Goal: Task Accomplishment & Management: Use online tool/utility

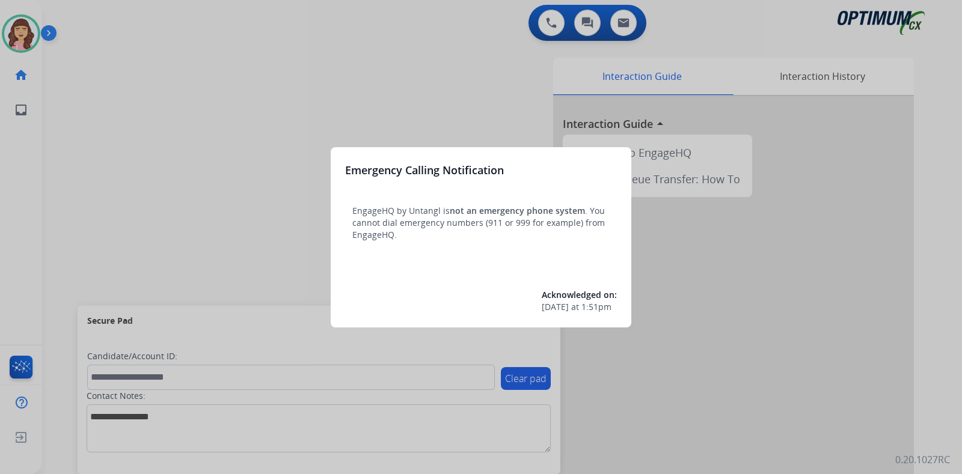
click at [483, 75] on div at bounding box center [481, 237] width 962 height 474
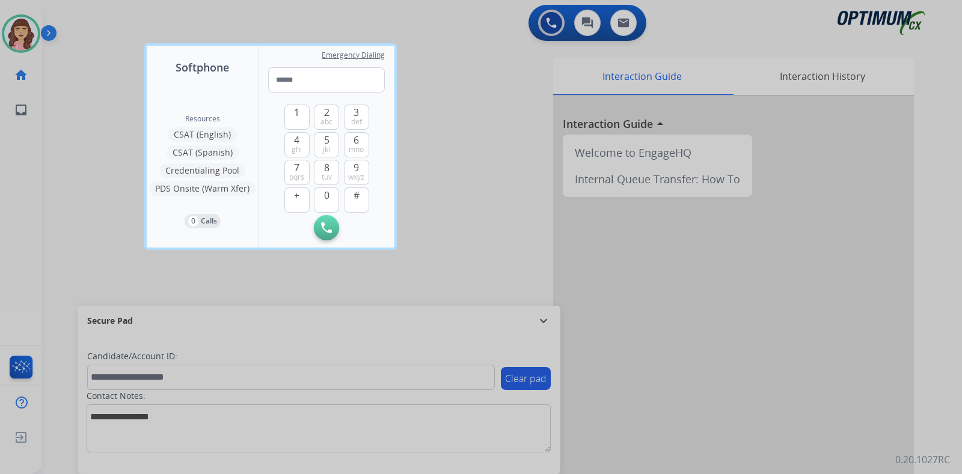
click at [483, 75] on div at bounding box center [481, 237] width 962 height 474
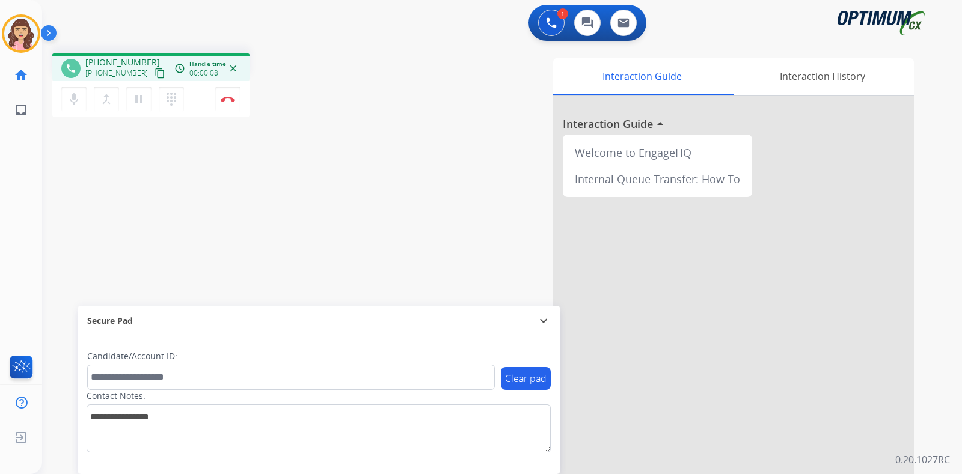
click at [154, 76] on mat-icon "content_copy" at bounding box center [159, 73] width 11 height 11
click at [228, 104] on button "Disconnect" at bounding box center [227, 99] width 25 height 25
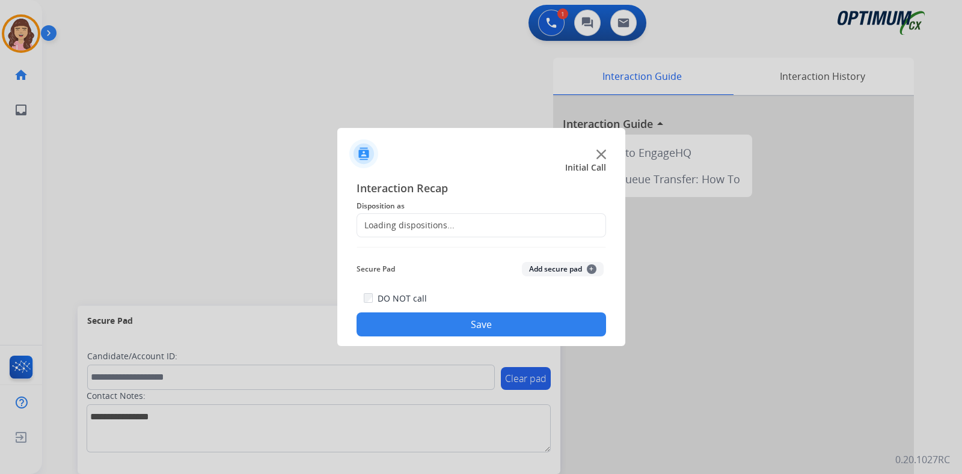
click at [474, 225] on div "Loading dispositions..." at bounding box center [480, 225] width 249 height 24
click at [531, 224] on input "text" at bounding box center [480, 225] width 249 height 24
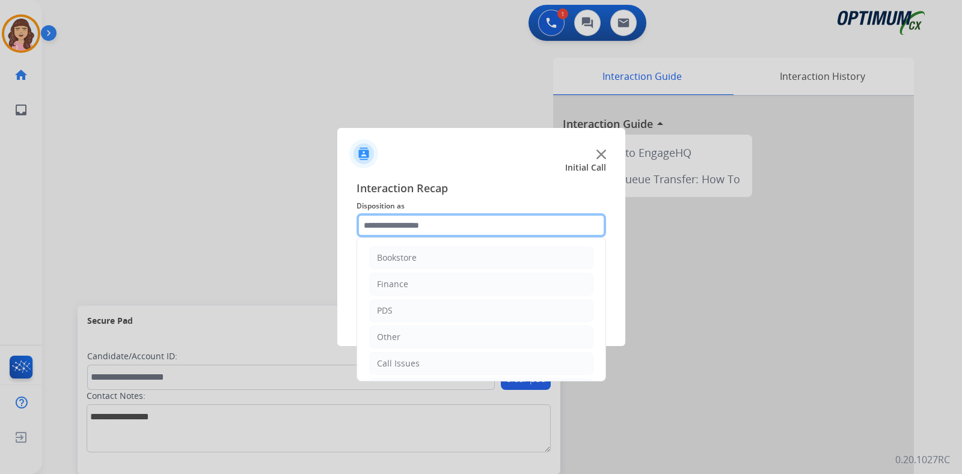
scroll to position [79, 0]
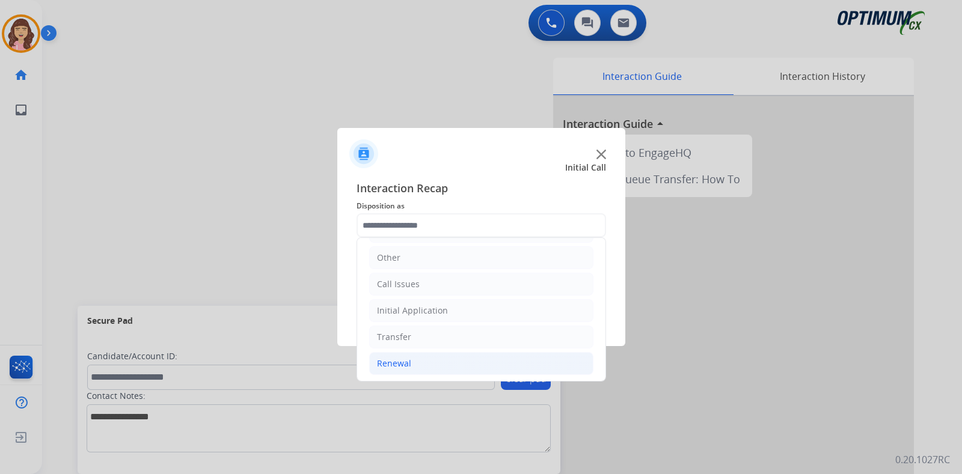
click at [412, 362] on li "Renewal" at bounding box center [481, 363] width 224 height 23
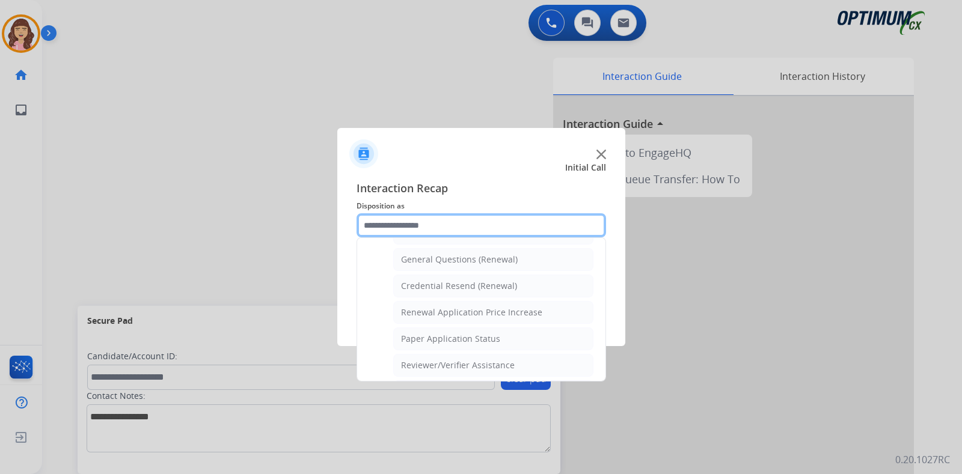
scroll to position [332, 0]
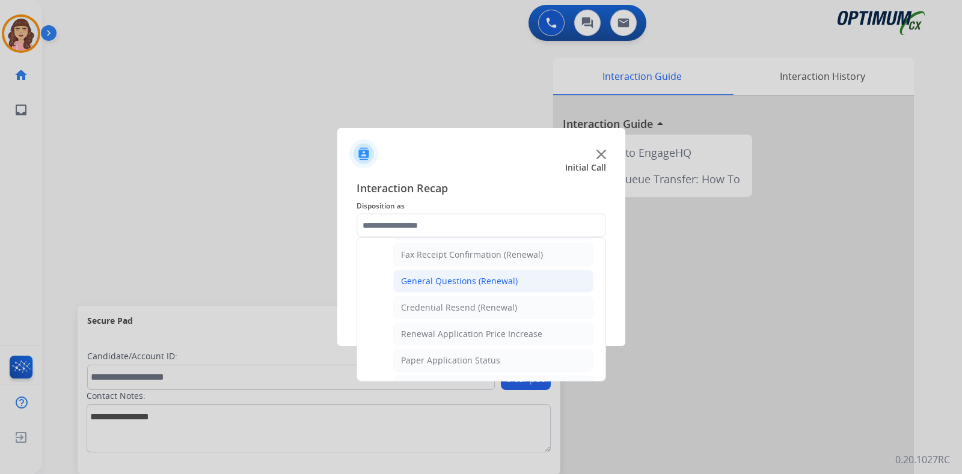
click at [456, 279] on div "General Questions (Renewal)" at bounding box center [459, 281] width 117 height 12
type input "**********"
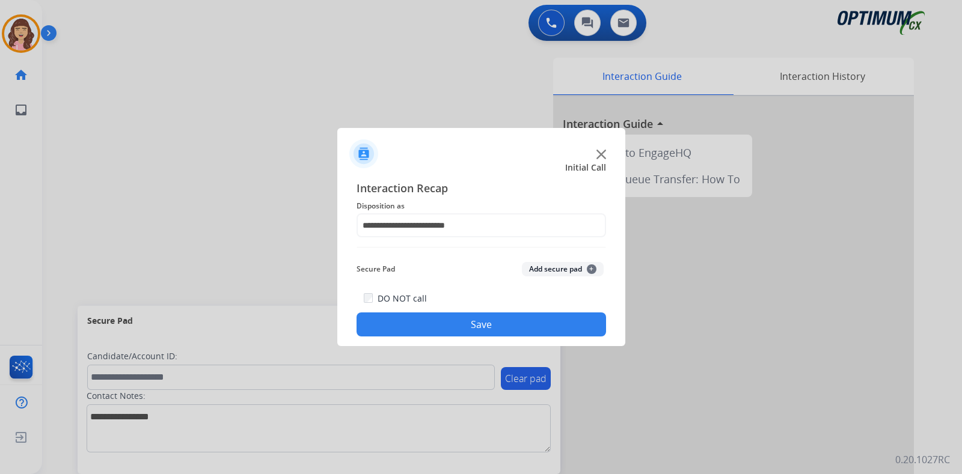
click at [468, 319] on button "Save" at bounding box center [480, 325] width 249 height 24
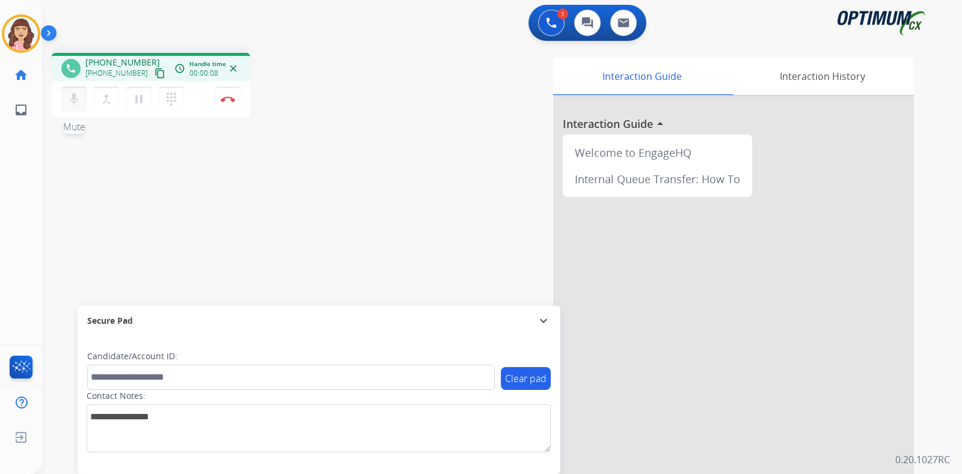
click at [72, 103] on mat-icon "mic" at bounding box center [74, 99] width 14 height 14
click at [72, 103] on mat-icon "mic_off" at bounding box center [74, 99] width 14 height 14
click at [154, 73] on mat-icon "content_copy" at bounding box center [159, 73] width 11 height 11
click at [227, 221] on div "phone +15133356220 +15133356220 content_copy access_time Call metrics Queue 00:…" at bounding box center [487, 293] width 891 height 501
click at [231, 100] on img at bounding box center [228, 99] width 14 height 6
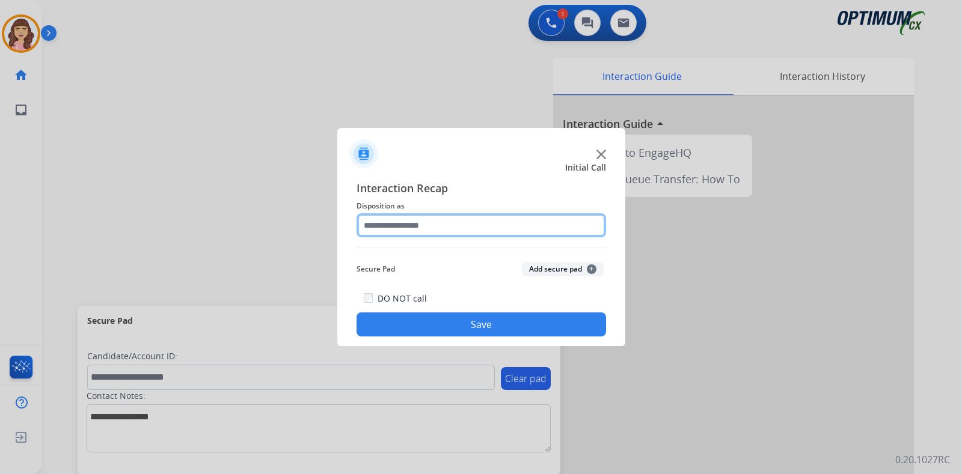
click at [431, 228] on input "text" at bounding box center [480, 225] width 249 height 24
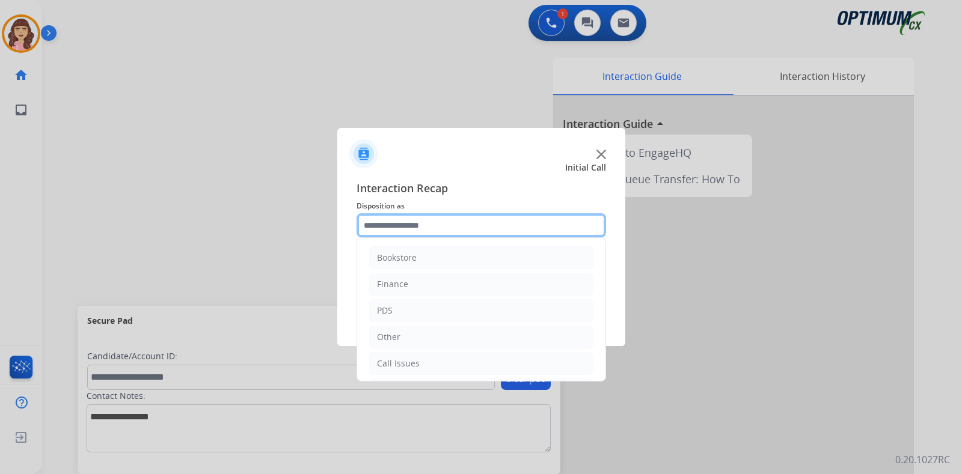
scroll to position [79, 0]
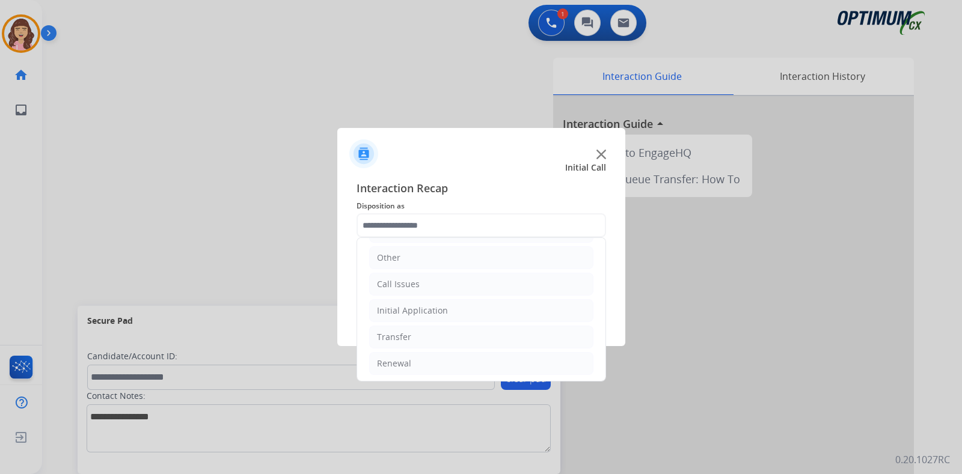
click at [398, 348] on ul "Bookstore Finance PDS Other Call Issues Initial Application Transfer Renewal" at bounding box center [481, 271] width 248 height 225
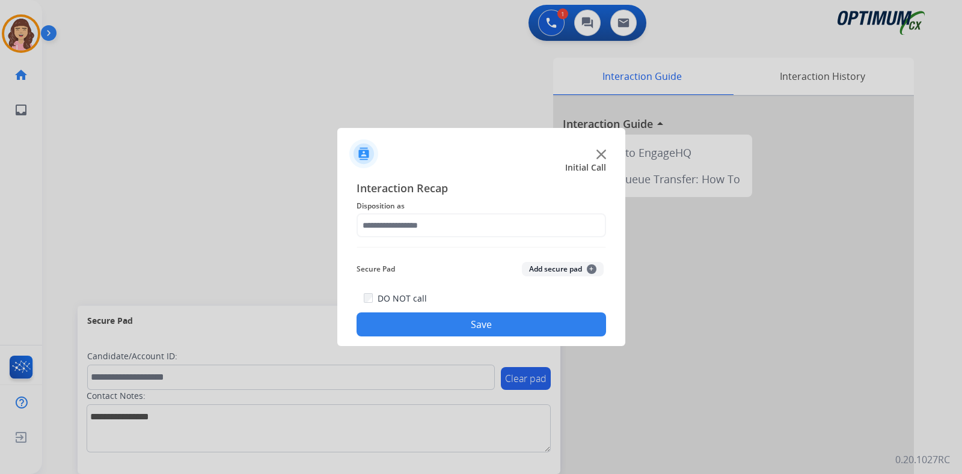
click at [405, 361] on div at bounding box center [481, 237] width 962 height 474
click at [489, 214] on input "text" at bounding box center [480, 225] width 249 height 24
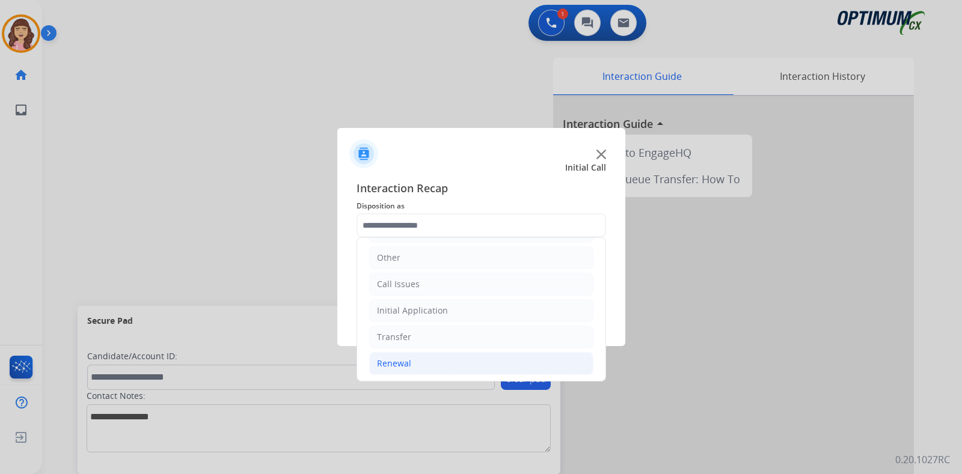
click at [386, 358] on div "Renewal" at bounding box center [394, 364] width 34 height 12
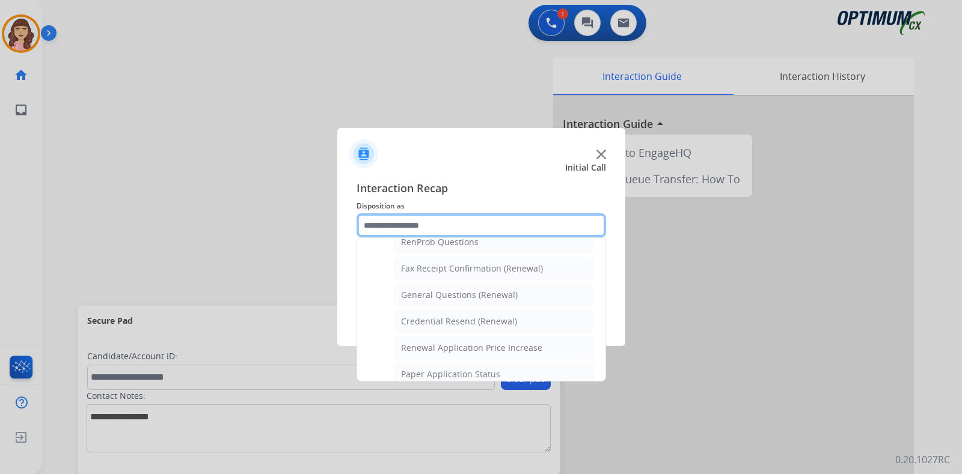
scroll to position [305, 0]
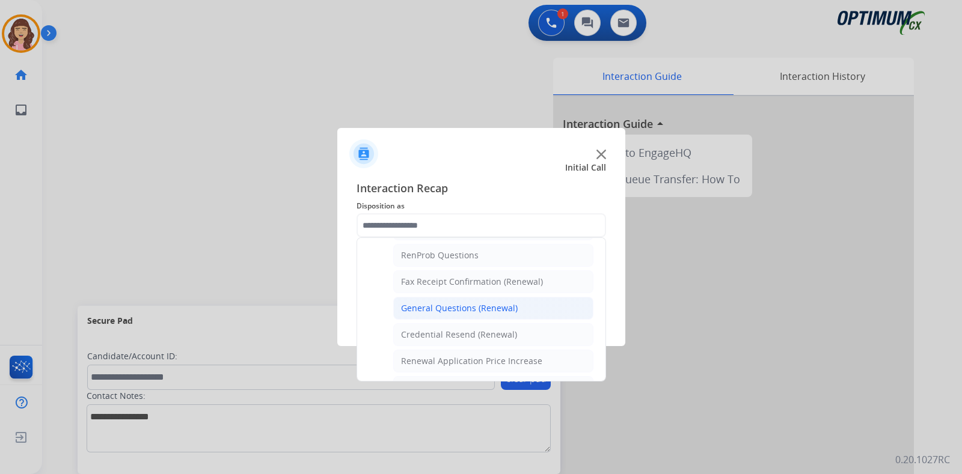
click at [464, 302] on div "General Questions (Renewal)" at bounding box center [459, 308] width 117 height 12
type input "**********"
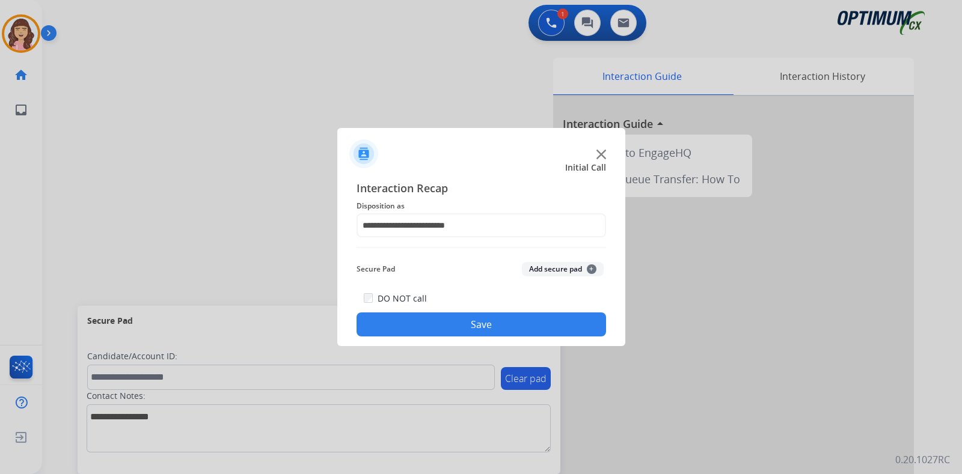
click at [468, 325] on button "Save" at bounding box center [480, 325] width 249 height 24
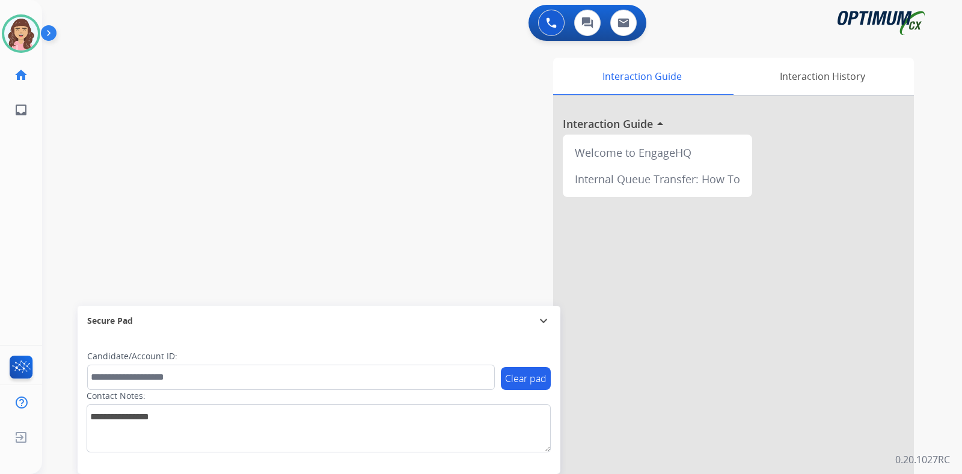
click at [141, 109] on div "swap_horiz Break voice bridge close_fullscreen Connect 3-Way Call merge_type Se…" at bounding box center [487, 293] width 891 height 501
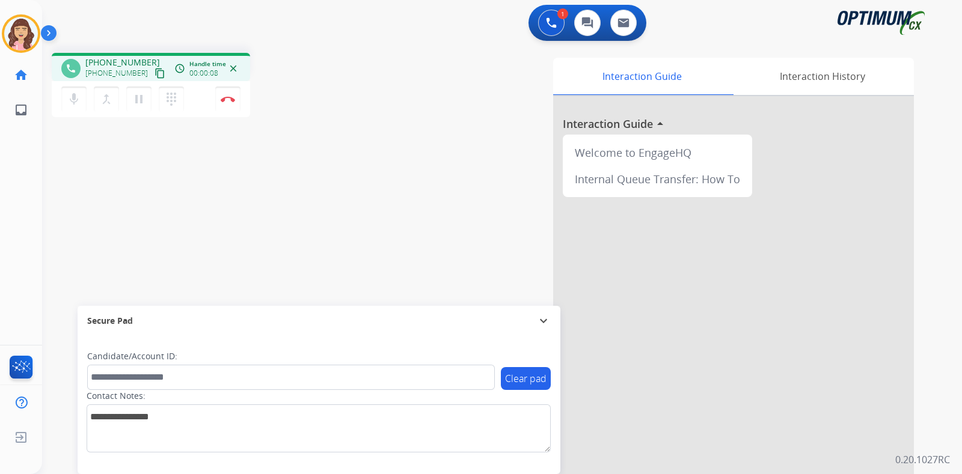
click at [154, 72] on mat-icon "content_copy" at bounding box center [159, 73] width 11 height 11
click at [219, 94] on button "Disconnect" at bounding box center [227, 99] width 25 height 25
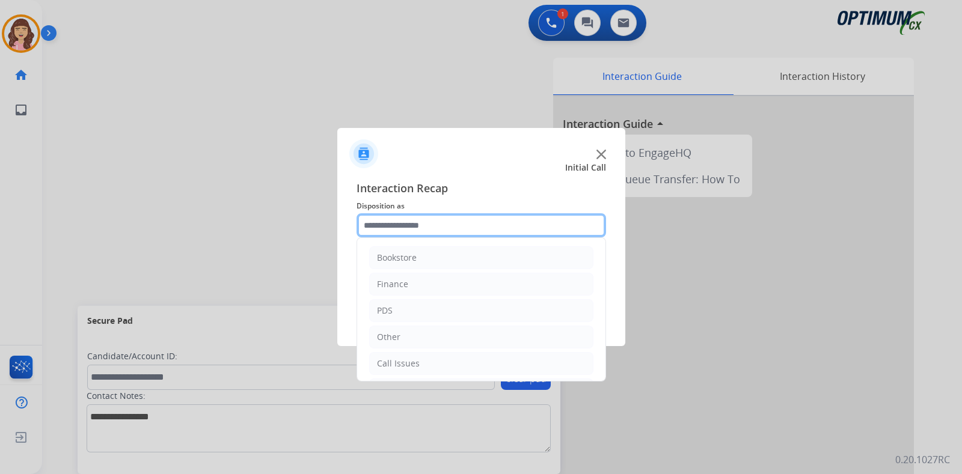
click at [406, 234] on input "text" at bounding box center [480, 225] width 249 height 24
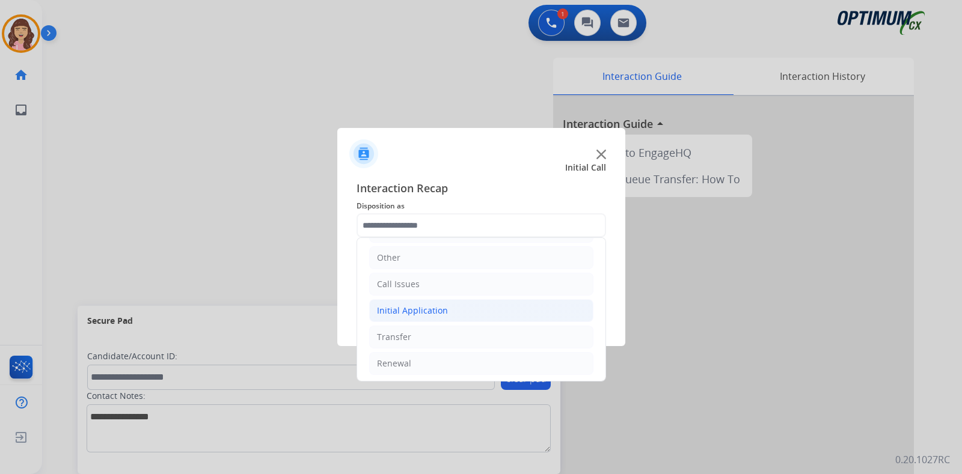
click at [422, 308] on div "Initial Application" at bounding box center [412, 311] width 71 height 12
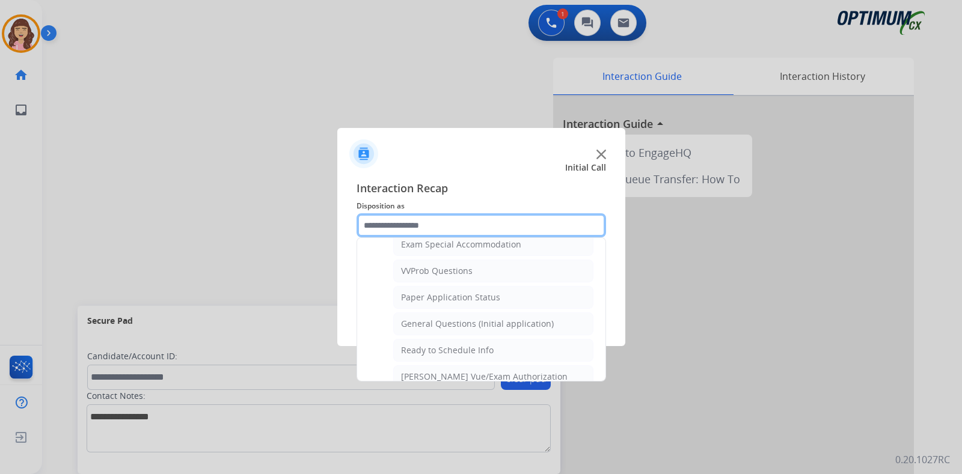
scroll to position [600, 0]
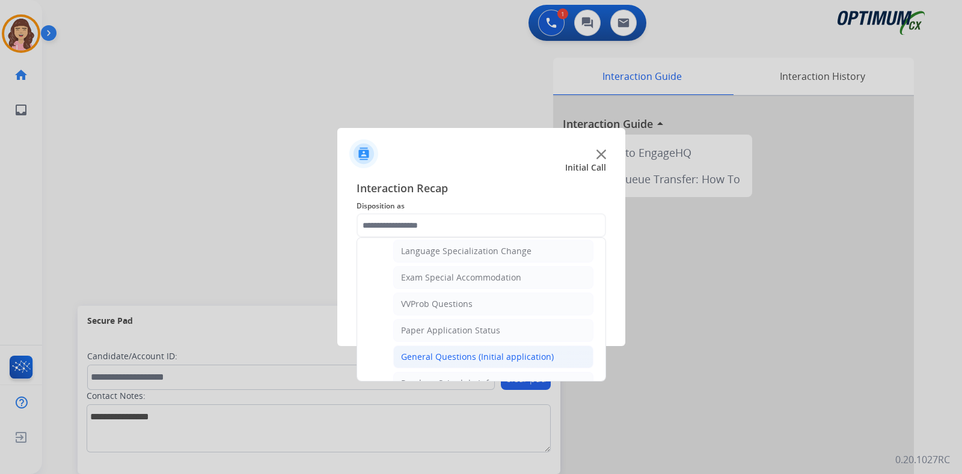
click at [441, 351] on div "General Questions (Initial application)" at bounding box center [477, 357] width 153 height 12
type input "**********"
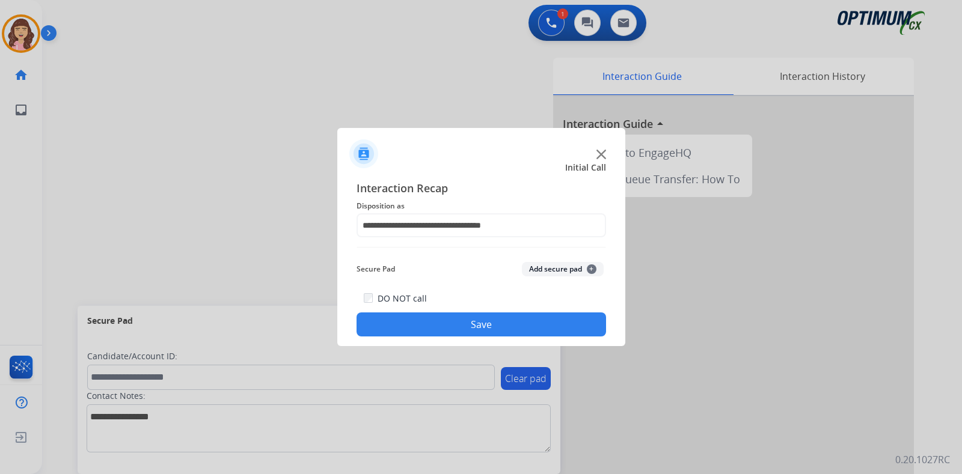
click at [493, 326] on button "Save" at bounding box center [480, 325] width 249 height 24
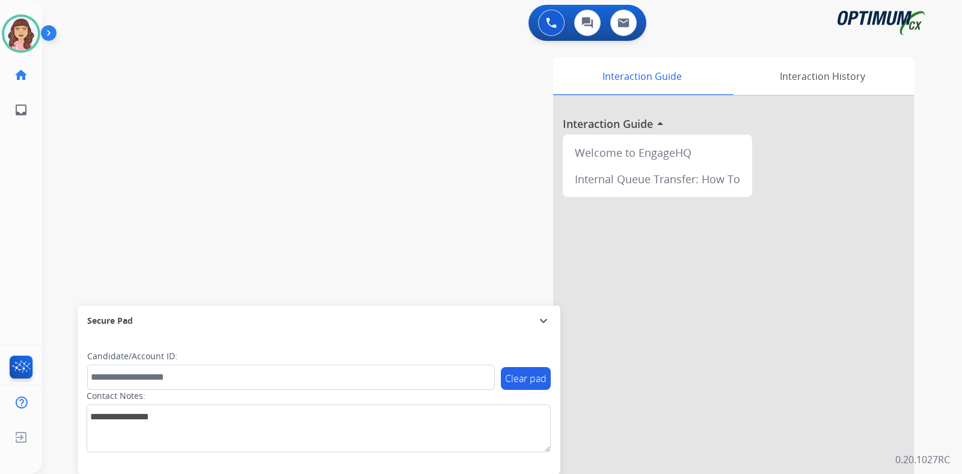
click at [209, 130] on div "swap_horiz Break voice bridge close_fullscreen Connect 3-Way Call merge_type Se…" at bounding box center [487, 293] width 891 height 501
click at [16, 26] on img at bounding box center [21, 34] width 34 height 34
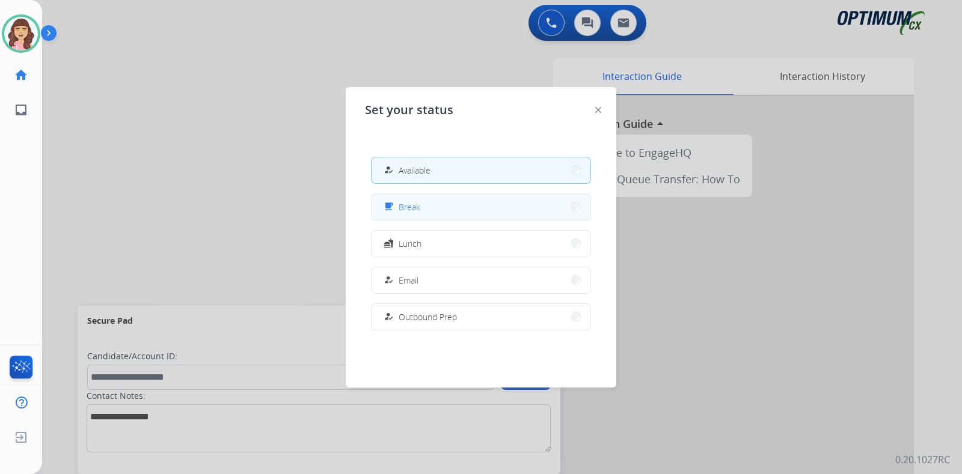
click at [471, 207] on button "free_breakfast Break" at bounding box center [480, 207] width 219 height 26
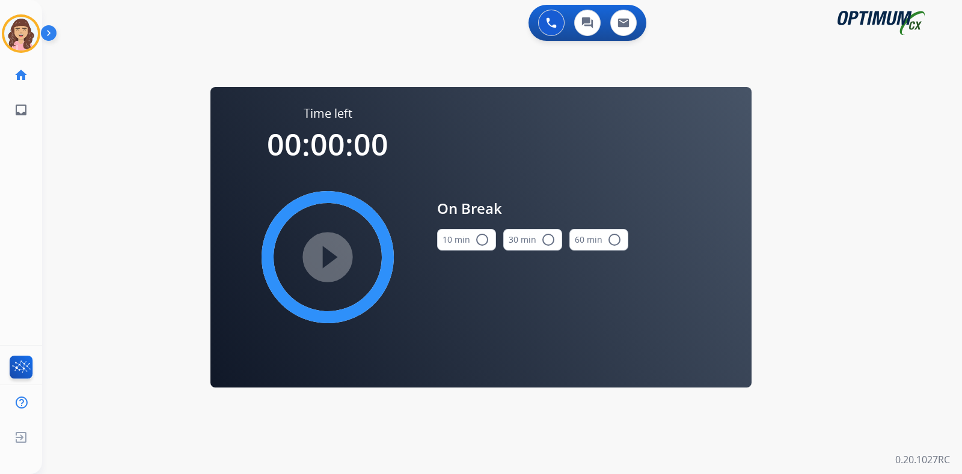
click at [477, 239] on mat-icon "radio_button_unchecked" at bounding box center [482, 240] width 14 height 14
click at [320, 262] on mat-icon "play_circle_filled" at bounding box center [327, 257] width 14 height 14
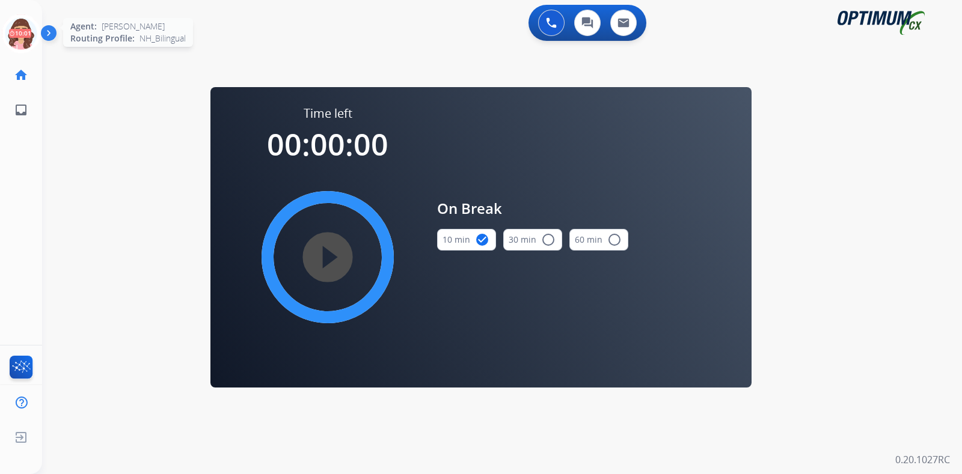
click at [18, 44] on icon at bounding box center [21, 33] width 39 height 39
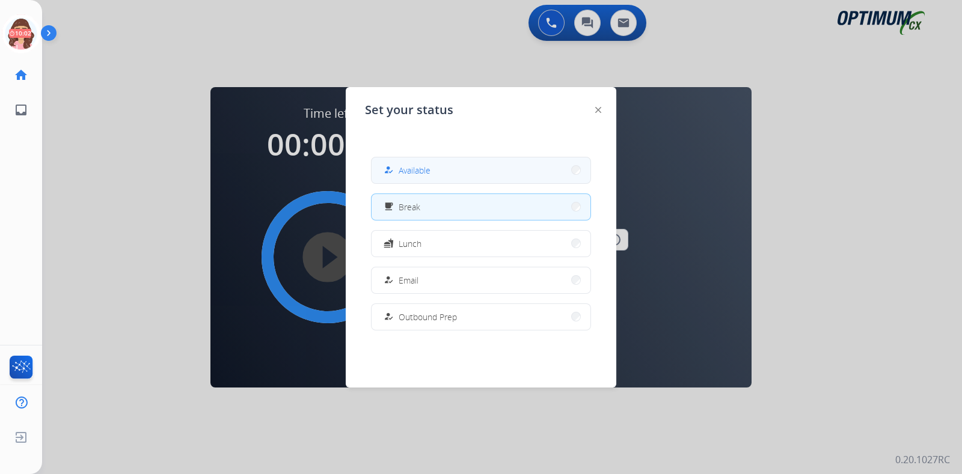
click at [422, 172] on span "Available" at bounding box center [414, 170] width 32 height 13
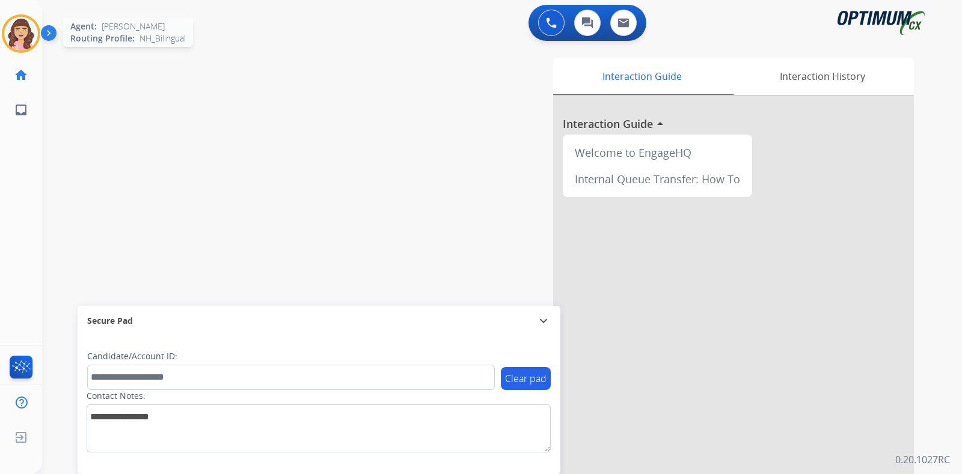
click at [22, 46] on img at bounding box center [21, 34] width 34 height 34
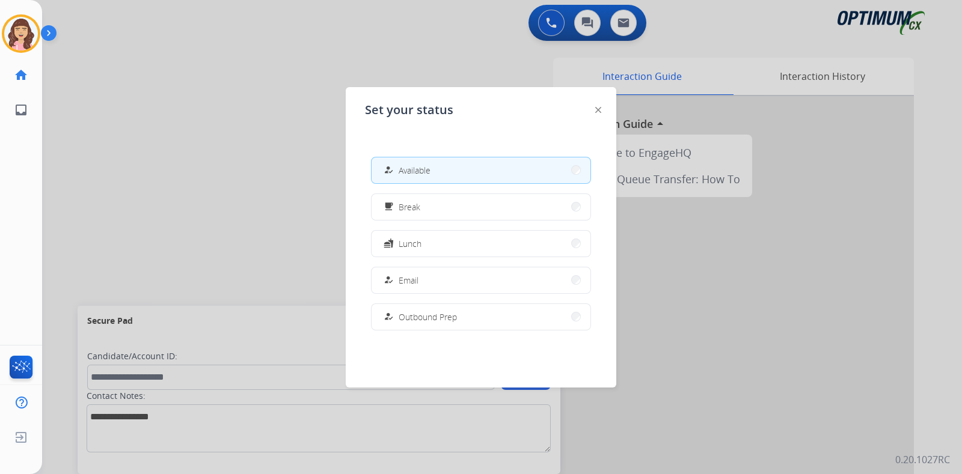
click at [210, 151] on div at bounding box center [481, 237] width 962 height 474
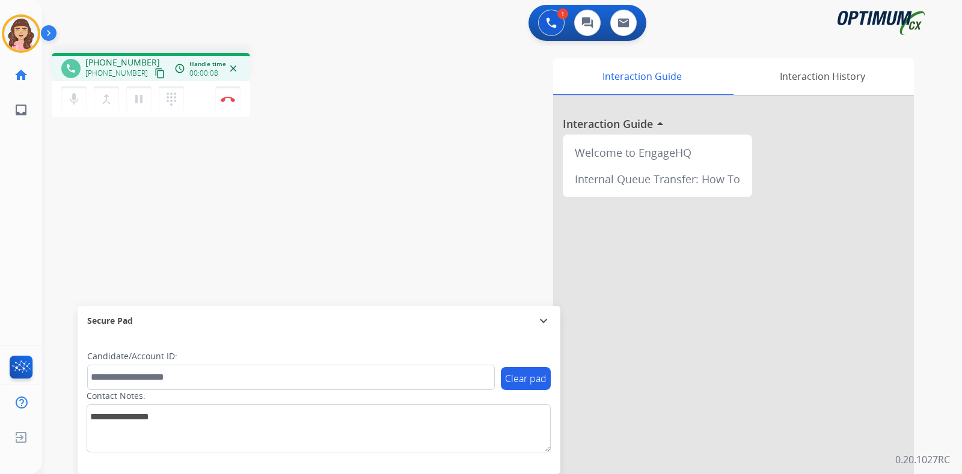
click at [154, 75] on mat-icon "content_copy" at bounding box center [159, 73] width 11 height 11
click at [230, 99] on img at bounding box center [228, 99] width 14 height 6
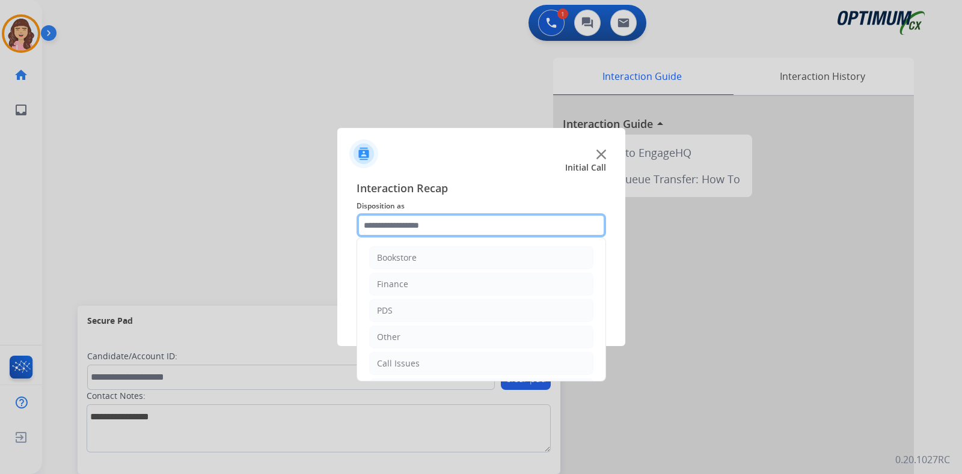
click at [482, 223] on input "text" at bounding box center [480, 225] width 249 height 24
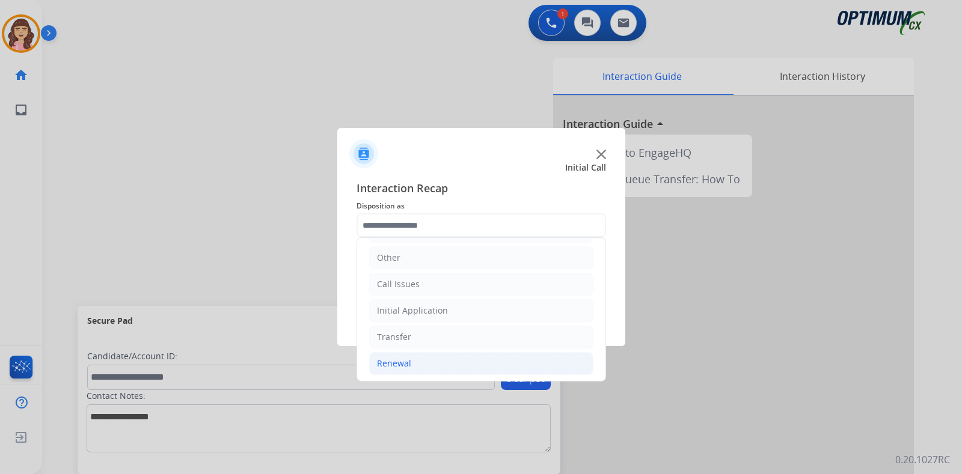
click at [409, 361] on li "Renewal" at bounding box center [481, 363] width 224 height 23
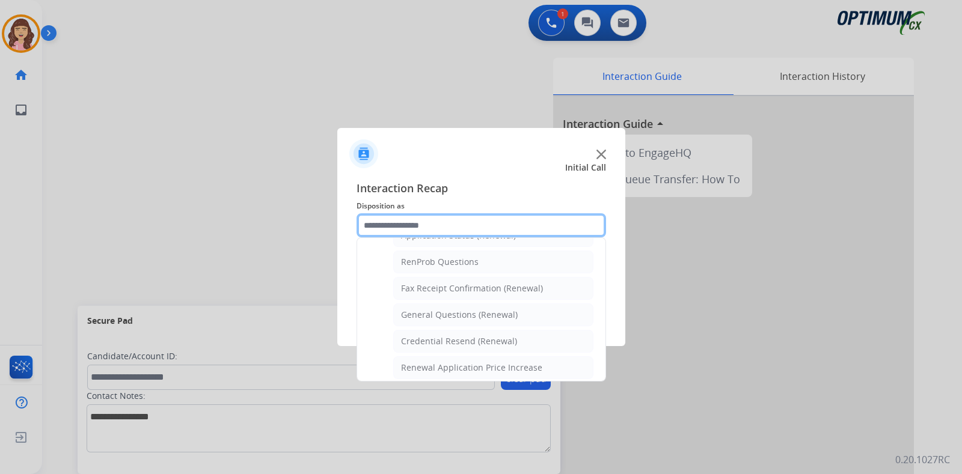
scroll to position [299, 0]
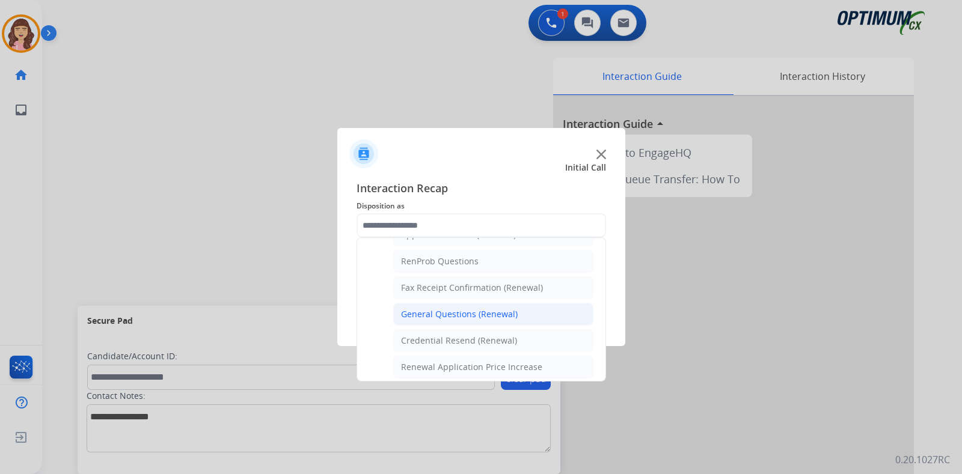
click at [484, 316] on div "General Questions (Renewal)" at bounding box center [459, 314] width 117 height 12
type input "**********"
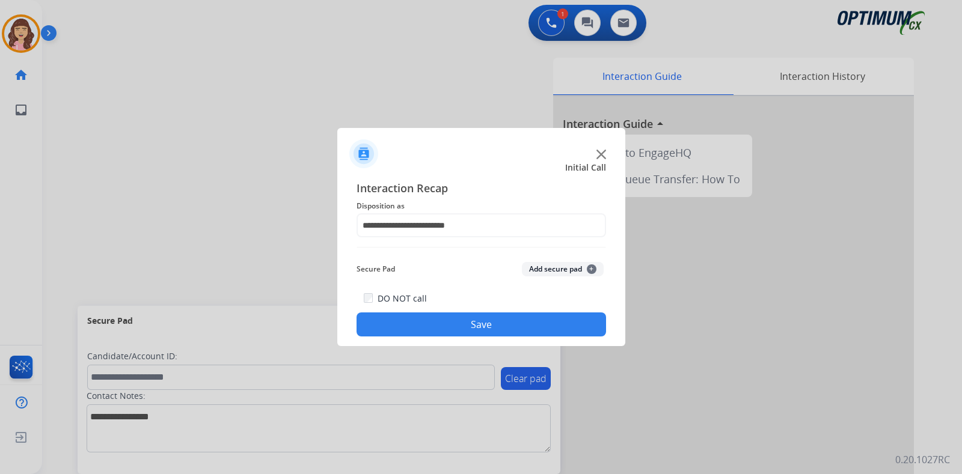
click at [460, 325] on button "Save" at bounding box center [480, 325] width 249 height 24
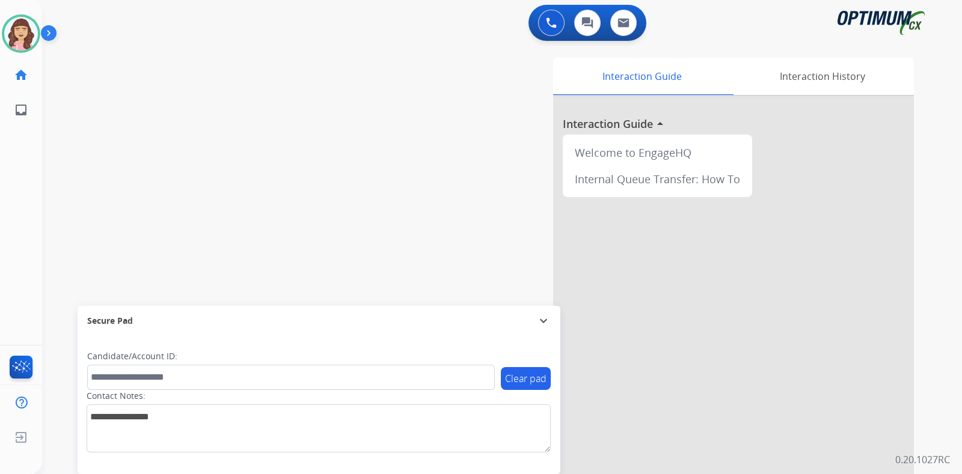
click at [152, 126] on div "swap_horiz Break voice bridge close_fullscreen Connect 3-Way Call merge_type Se…" at bounding box center [487, 293] width 891 height 501
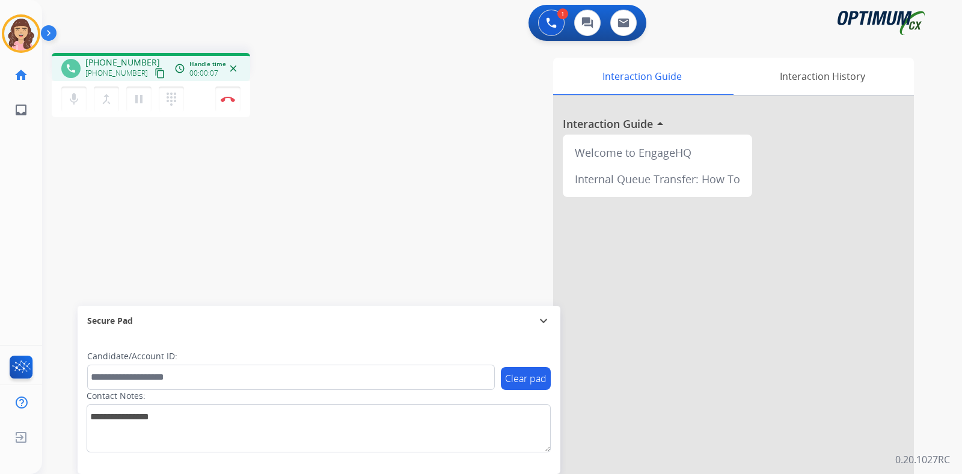
click at [154, 73] on mat-icon "content_copy" at bounding box center [159, 73] width 11 height 11
click at [229, 97] on img at bounding box center [228, 99] width 14 height 6
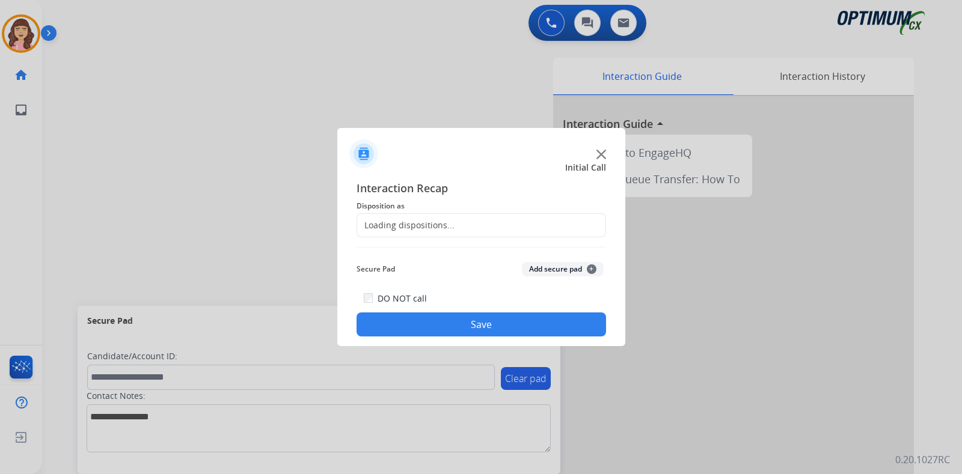
click at [414, 233] on div "Loading dispositions..." at bounding box center [480, 225] width 249 height 24
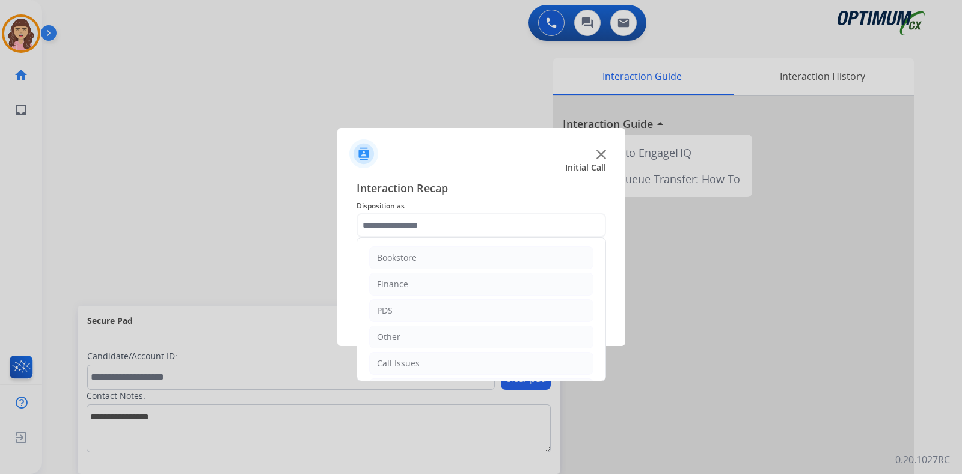
click at [451, 224] on input "text" at bounding box center [480, 225] width 249 height 24
click at [424, 306] on div "Initial Application" at bounding box center [412, 311] width 71 height 12
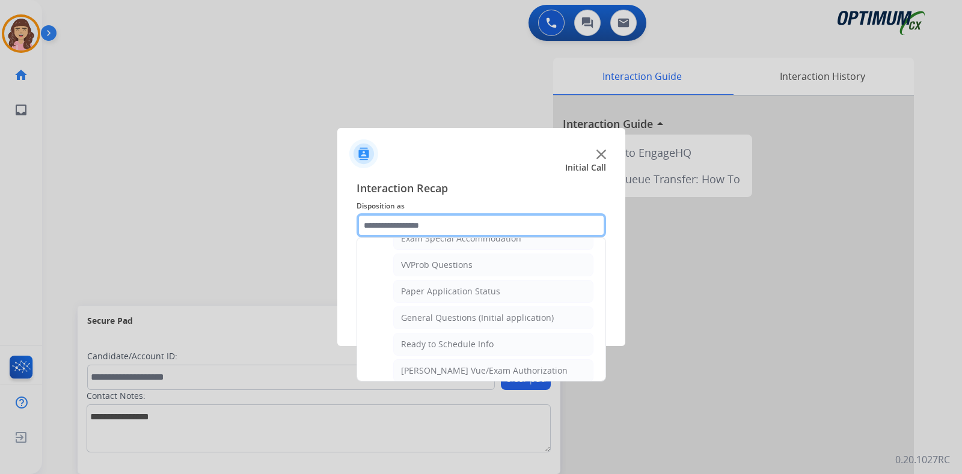
scroll to position [721, 0]
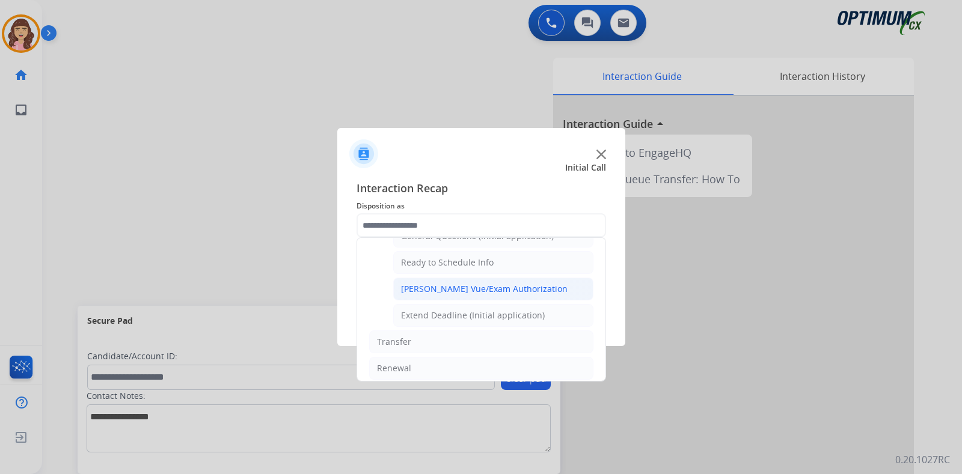
click at [475, 283] on div "Pearson Vue/Exam Authorization" at bounding box center [484, 289] width 166 height 12
type input "**********"
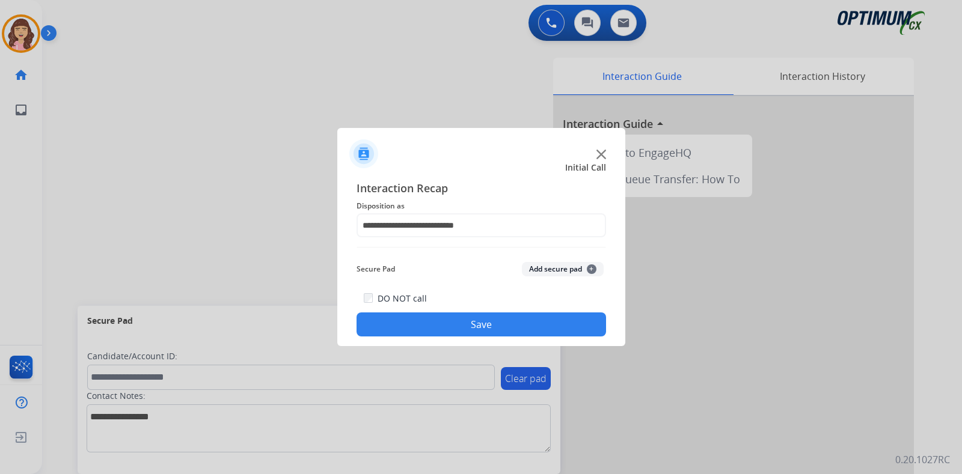
click at [484, 327] on button "Save" at bounding box center [480, 325] width 249 height 24
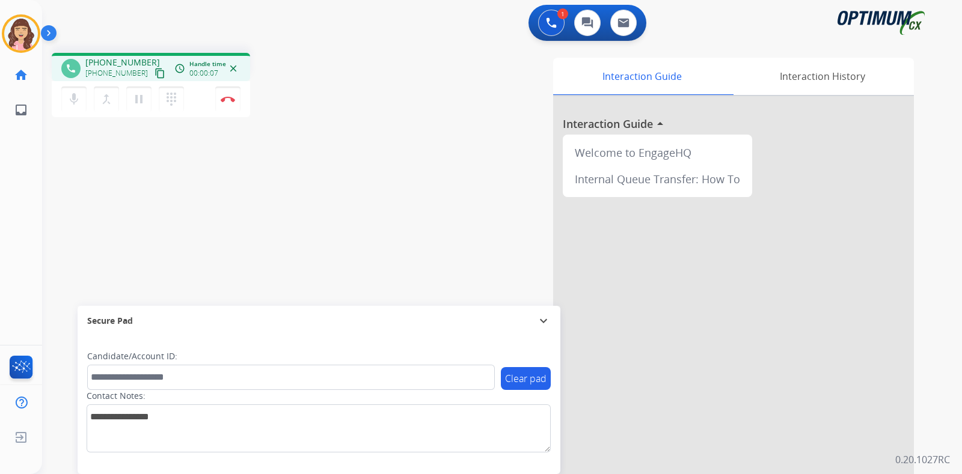
click at [154, 71] on mat-icon "content_copy" at bounding box center [159, 73] width 11 height 11
click at [227, 98] on img at bounding box center [228, 99] width 14 height 6
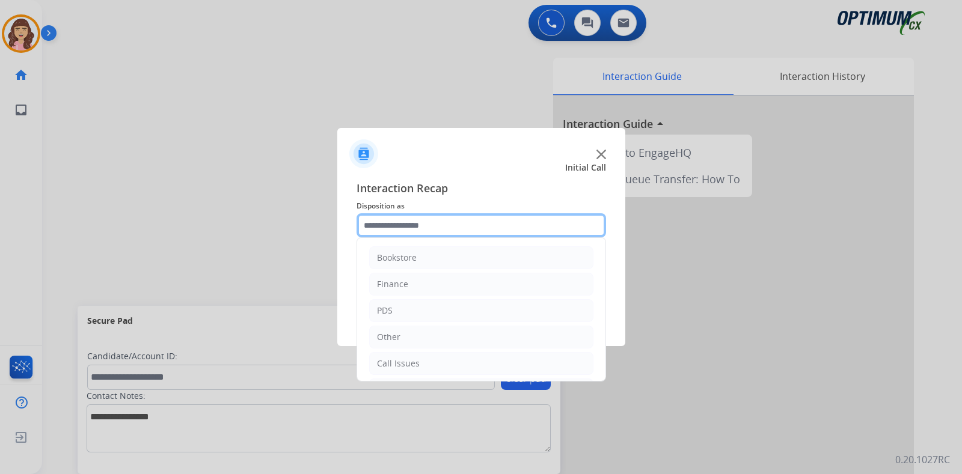
click at [452, 225] on input "text" at bounding box center [480, 225] width 249 height 24
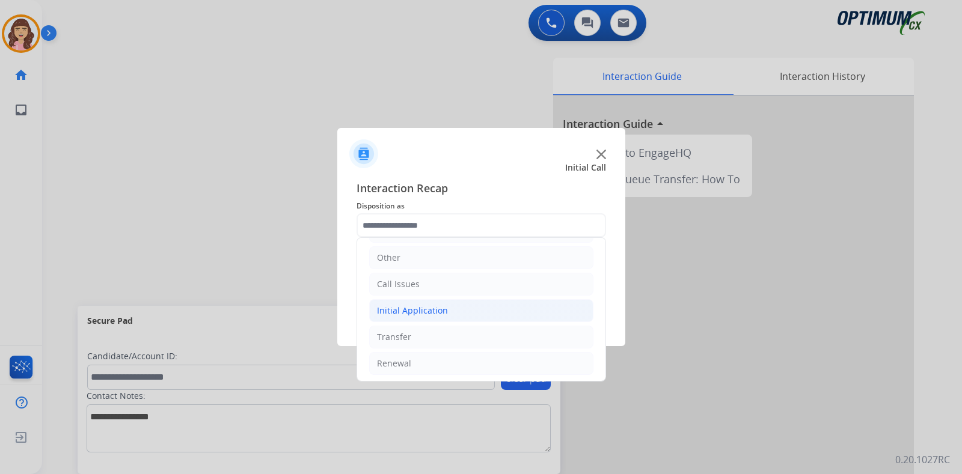
click at [435, 308] on div "Initial Application" at bounding box center [412, 311] width 71 height 12
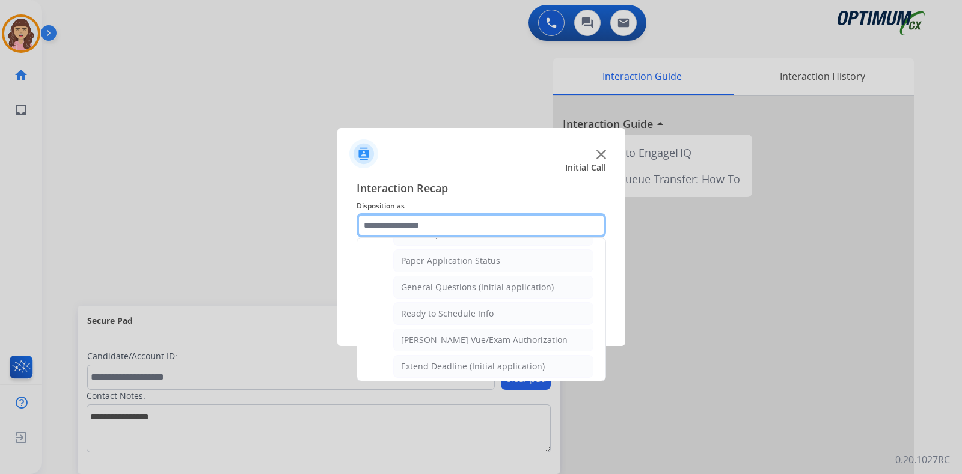
scroll to position [666, 0]
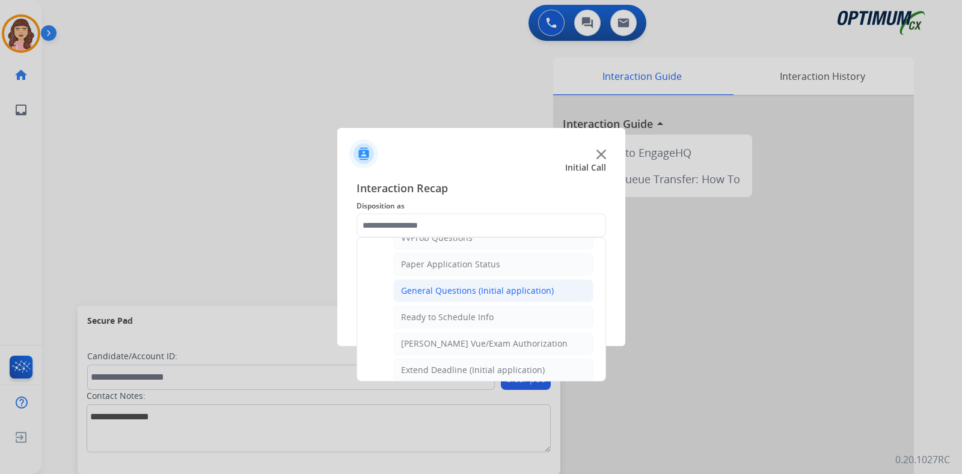
click at [454, 285] on div "General Questions (Initial application)" at bounding box center [477, 291] width 153 height 12
type input "**********"
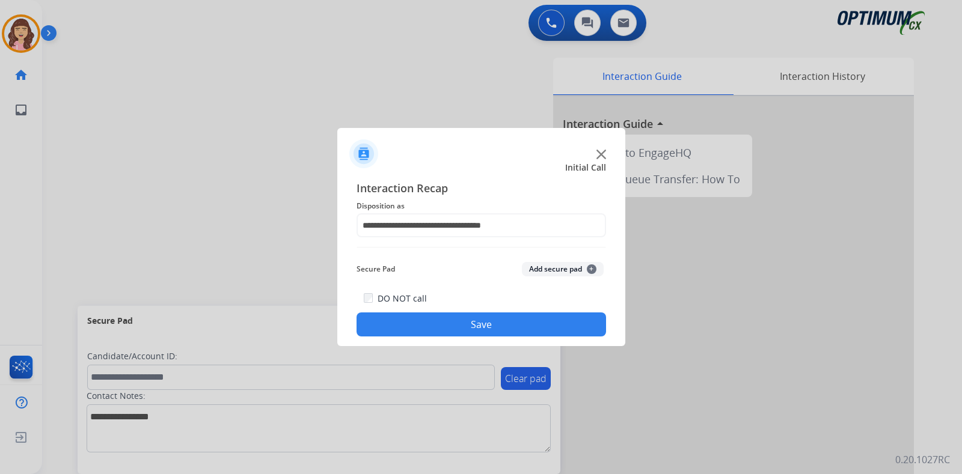
click at [454, 328] on button "Save" at bounding box center [480, 325] width 249 height 24
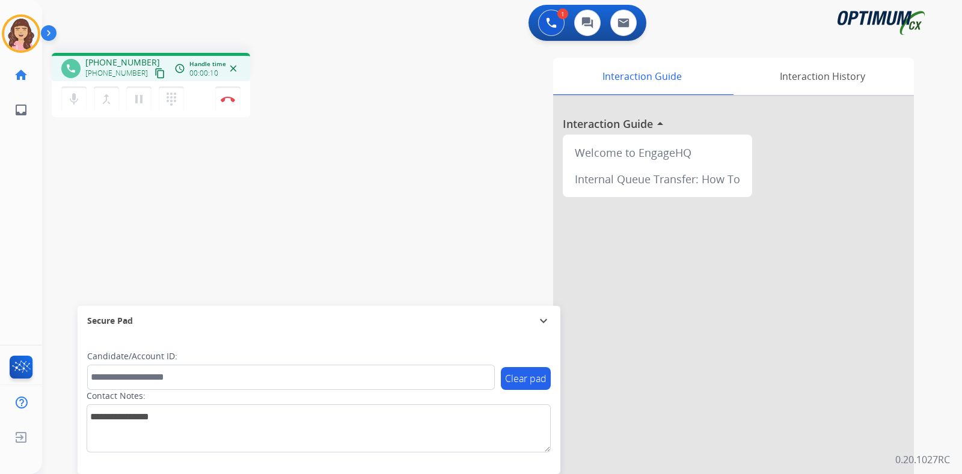
click at [154, 76] on mat-icon "content_copy" at bounding box center [159, 73] width 11 height 11
click at [228, 103] on button "Disconnect" at bounding box center [227, 99] width 25 height 25
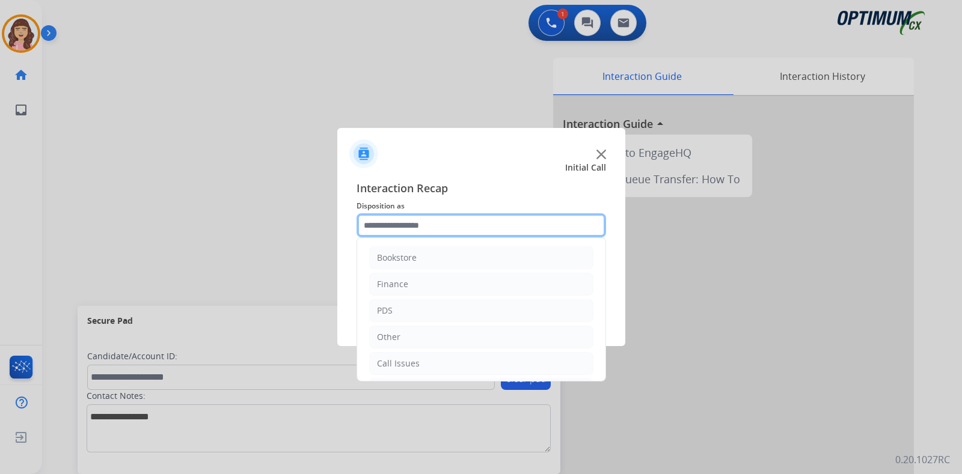
click at [457, 233] on input "text" at bounding box center [480, 225] width 249 height 24
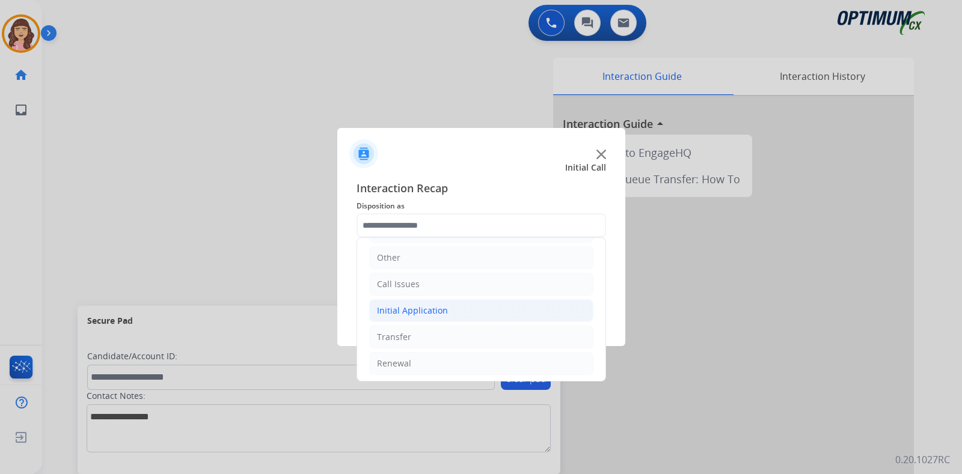
click at [422, 310] on div "Initial Application" at bounding box center [412, 311] width 71 height 12
click at [433, 363] on li "Appeals" at bounding box center [493, 363] width 200 height 23
type input "*******"
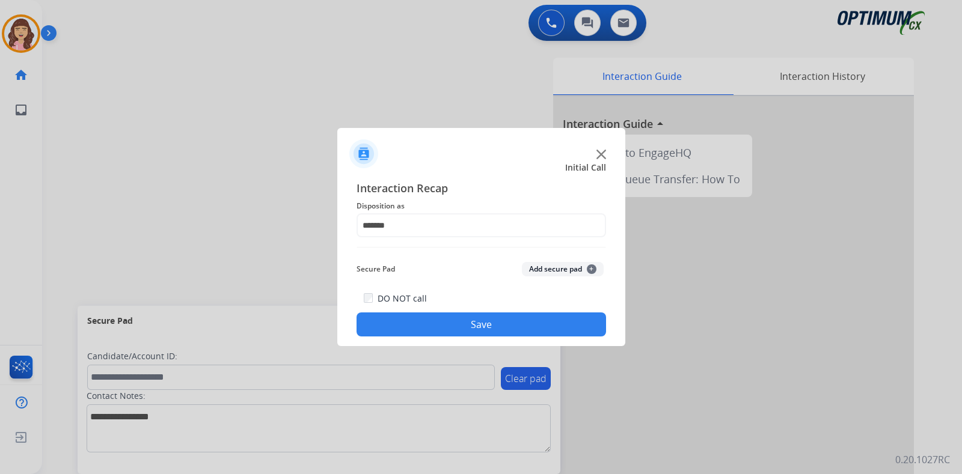
click at [472, 323] on button "Save" at bounding box center [480, 325] width 249 height 24
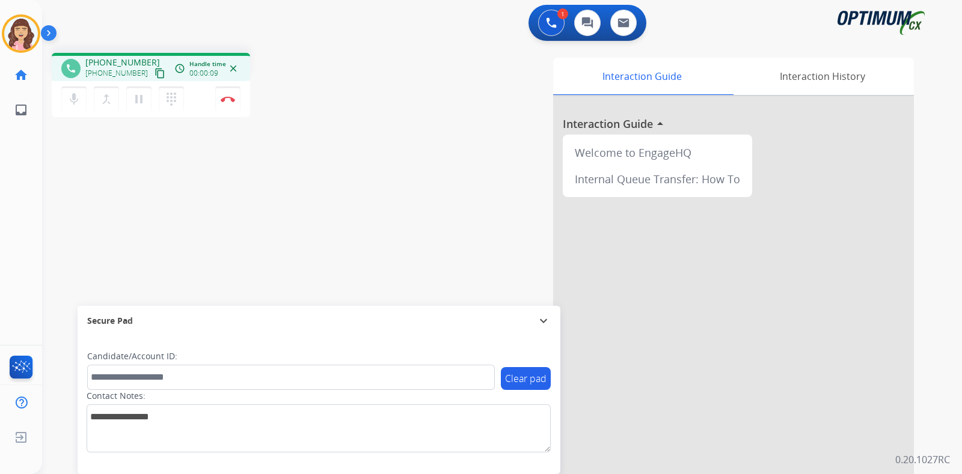
click at [154, 70] on mat-icon "content_copy" at bounding box center [159, 73] width 11 height 11
click at [230, 100] on img at bounding box center [228, 99] width 14 height 6
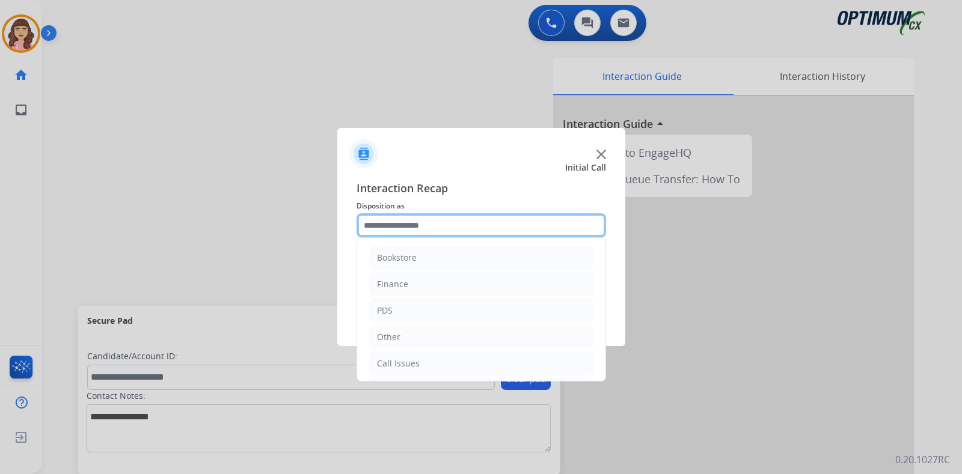
click at [460, 224] on input "text" at bounding box center [480, 225] width 249 height 24
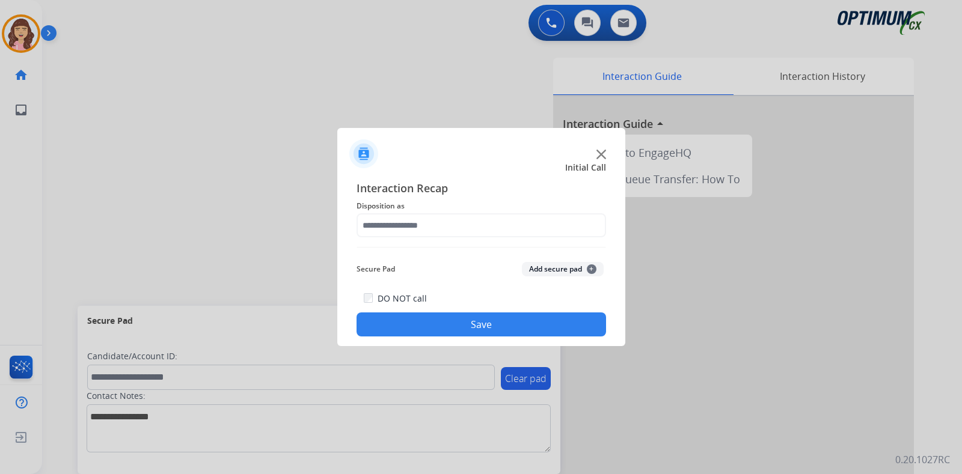
drag, startPoint x: 595, startPoint y: 263, endPoint x: 531, endPoint y: 216, distance: 79.2
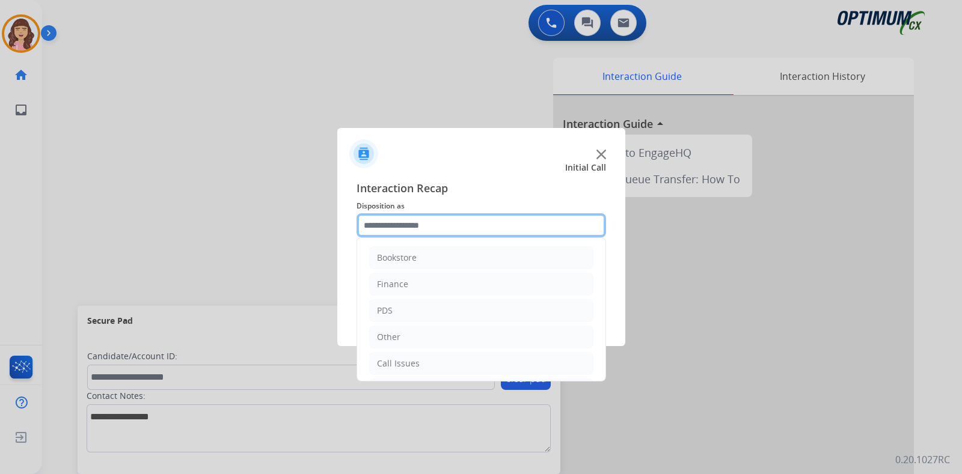
click at [552, 220] on input "text" at bounding box center [480, 225] width 249 height 24
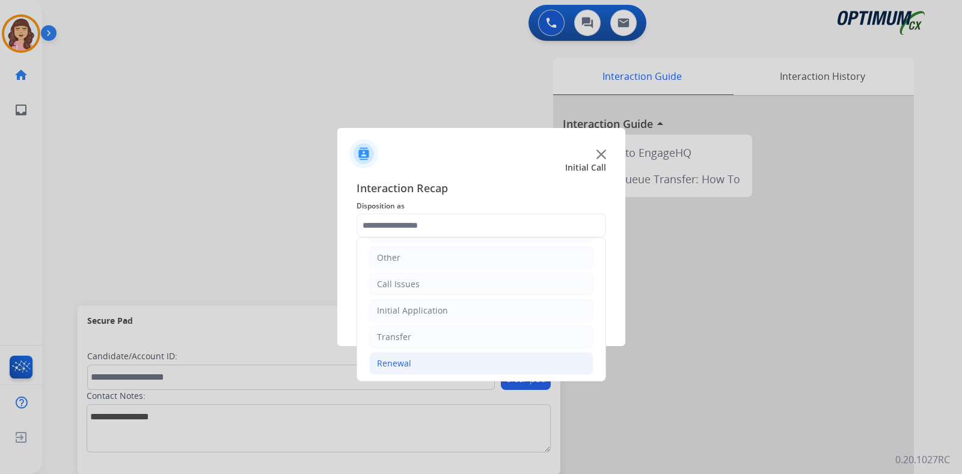
click at [415, 358] on li "Renewal" at bounding box center [481, 363] width 224 height 23
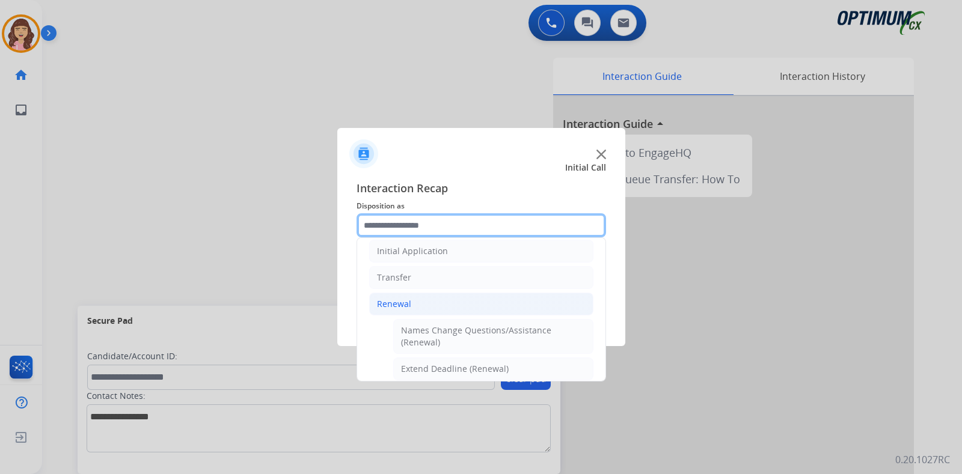
scroll to position [103, 0]
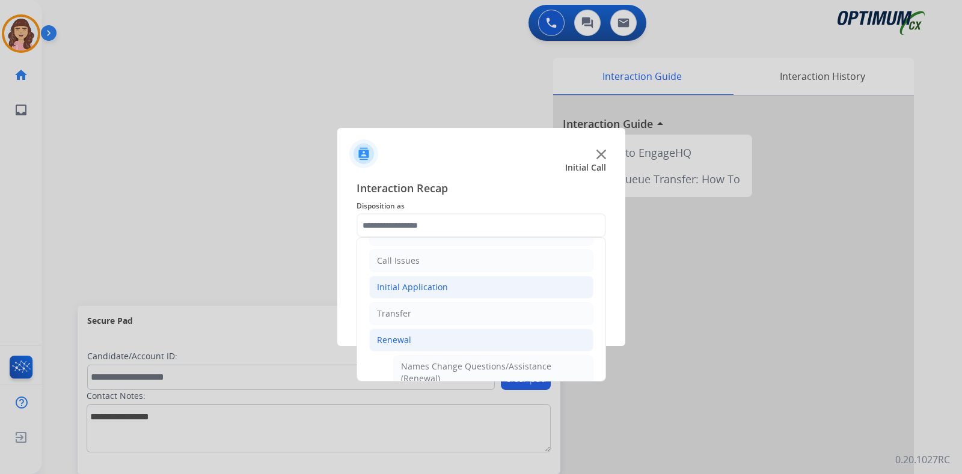
click at [434, 290] on div "Initial Application" at bounding box center [412, 287] width 71 height 12
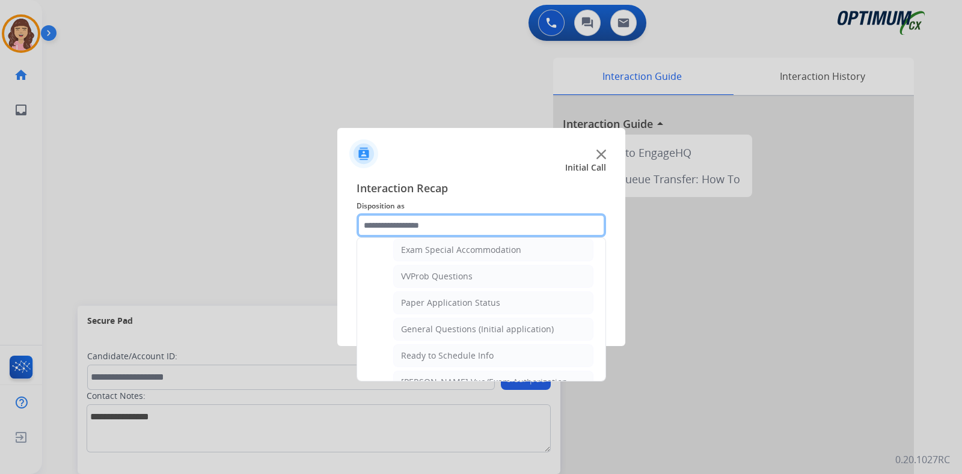
scroll to position [655, 0]
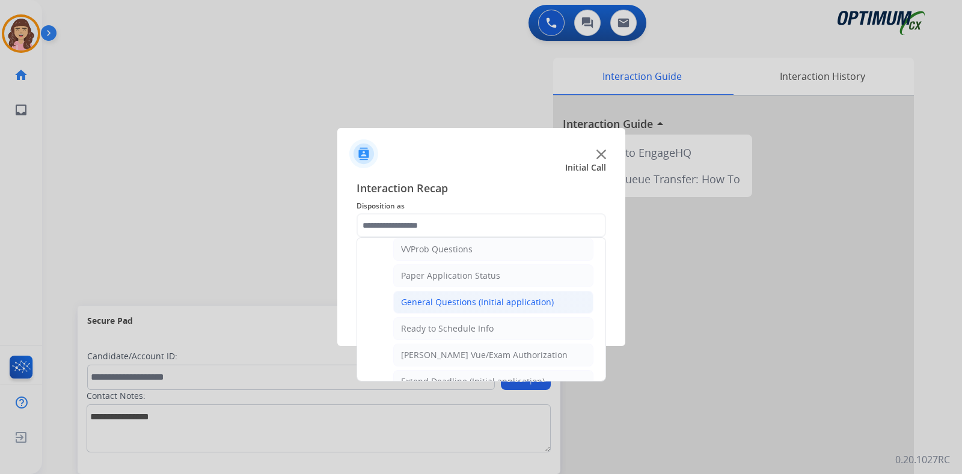
click at [466, 296] on div "General Questions (Initial application)" at bounding box center [477, 302] width 153 height 12
type input "**********"
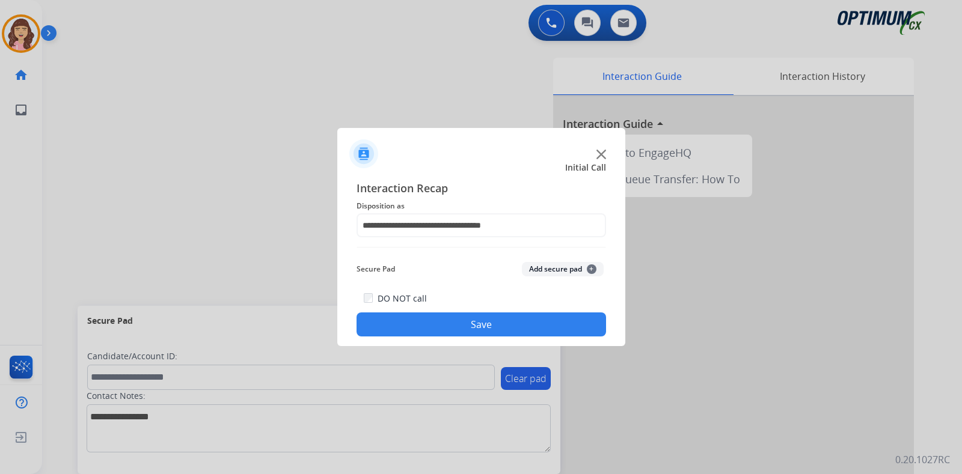
click at [467, 324] on button "Save" at bounding box center [480, 325] width 249 height 24
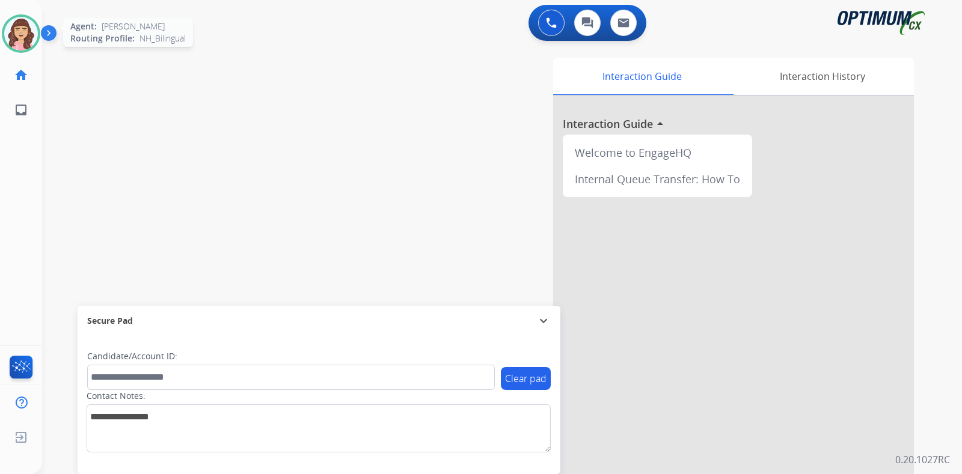
click at [19, 37] on img at bounding box center [21, 34] width 34 height 34
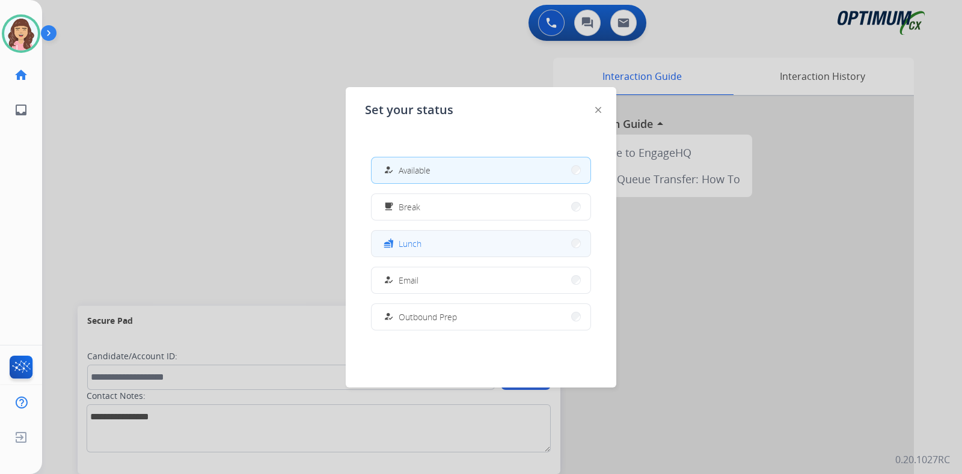
click at [434, 241] on button "fastfood Lunch" at bounding box center [480, 244] width 219 height 26
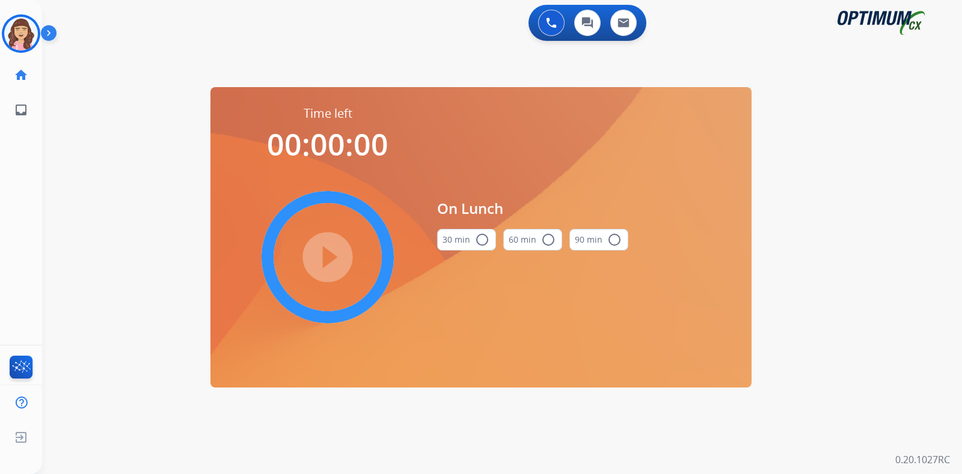
click at [471, 234] on button "30 min radio_button_unchecked" at bounding box center [466, 240] width 59 height 22
click at [322, 251] on mat-icon "play_circle_filled" at bounding box center [327, 257] width 14 height 14
